Goal: Task Accomplishment & Management: Complete application form

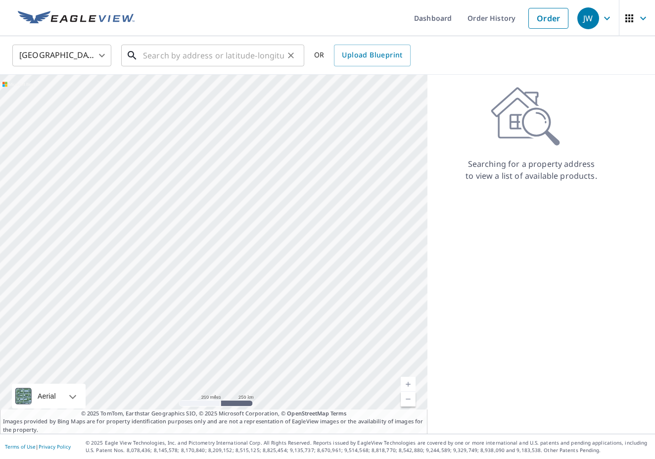
click at [152, 57] on input "text" at bounding box center [213, 56] width 141 height 28
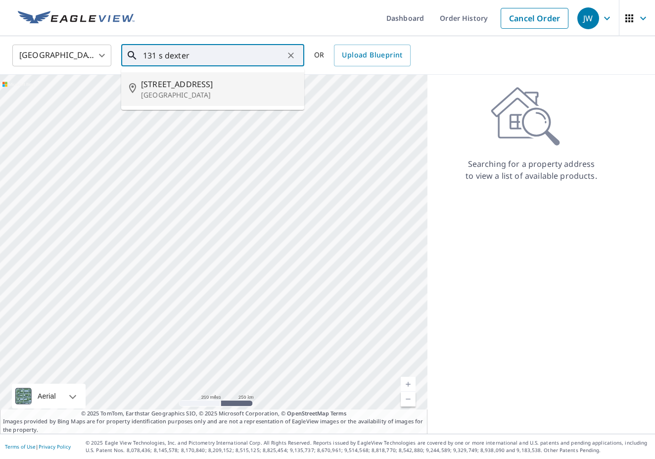
click at [158, 91] on p "[GEOGRAPHIC_DATA]" at bounding box center [218, 95] width 155 height 10
type input "[STREET_ADDRESS]"
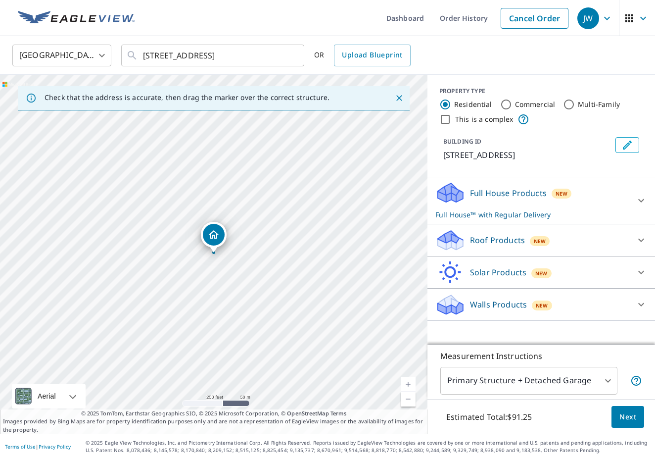
click at [622, 415] on span "Next" at bounding box center [627, 417] width 17 height 12
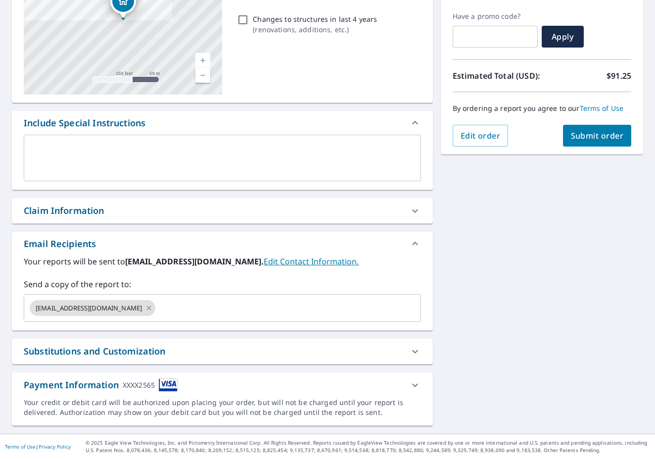
scroll to position [161, 0]
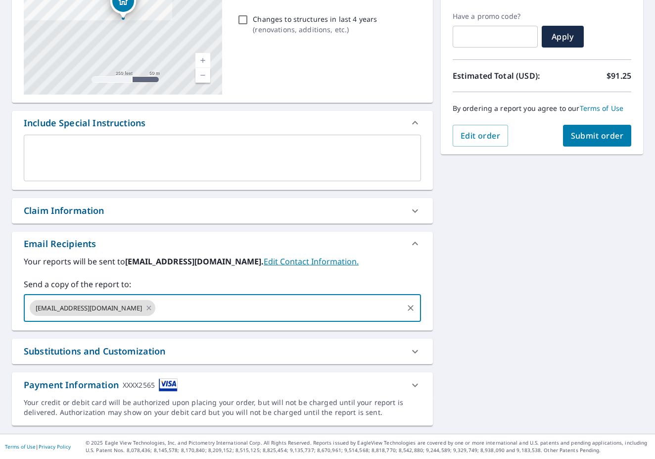
type input "[PERSON_NAME][EMAIL_ADDRESS][DOMAIN_NAME]"
click at [145, 309] on icon at bounding box center [149, 307] width 8 height 11
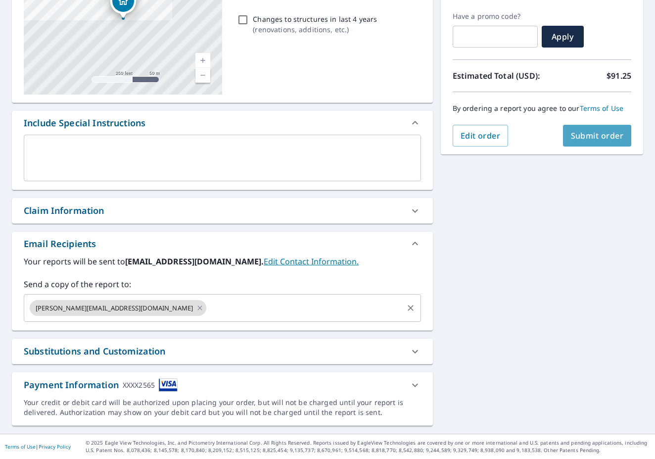
click at [598, 130] on span "Submit order" at bounding box center [597, 135] width 53 height 11
